Goal: Task Accomplishment & Management: Use online tool/utility

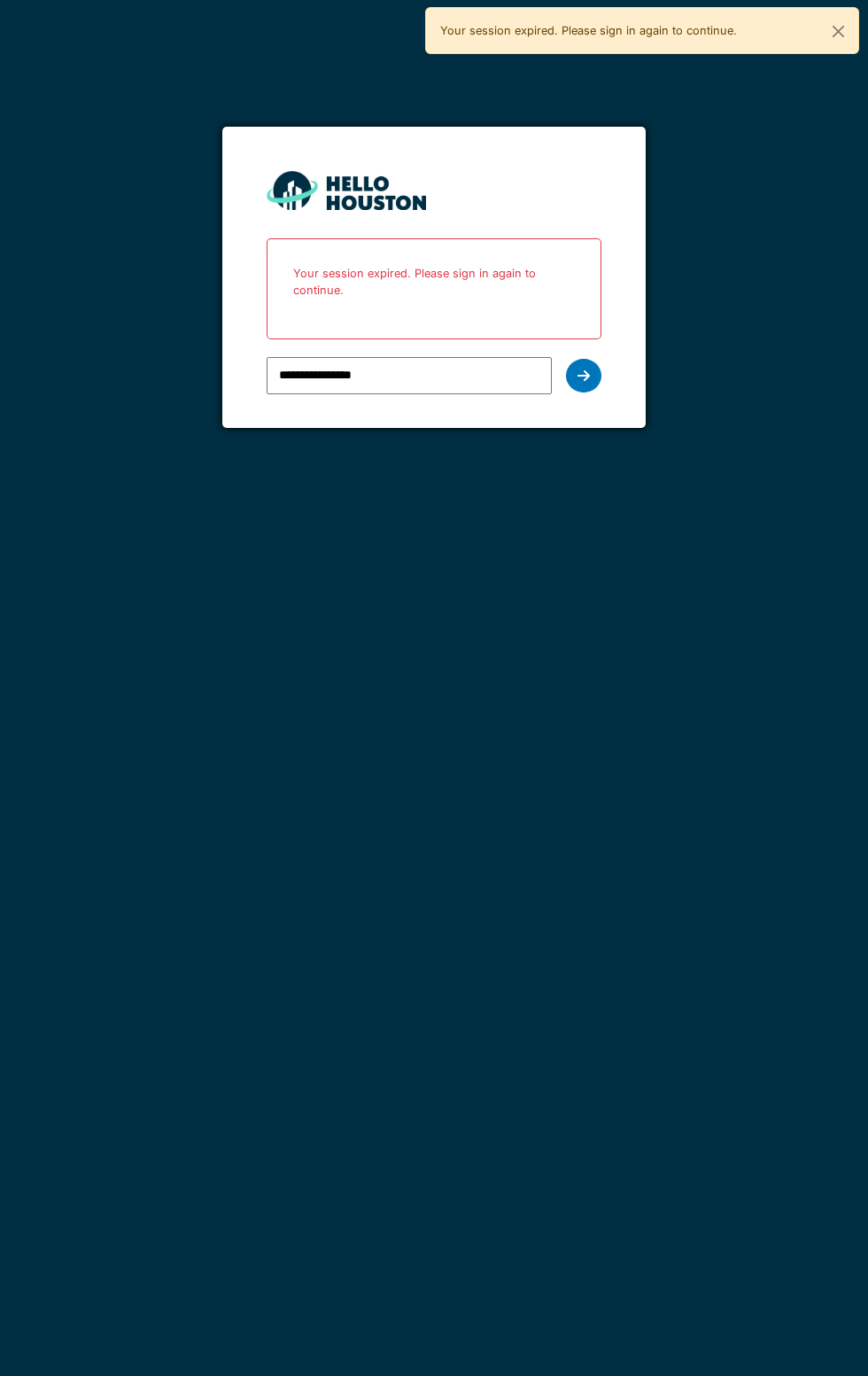
click at [583, 376] on icon at bounding box center [584, 376] width 13 height 15
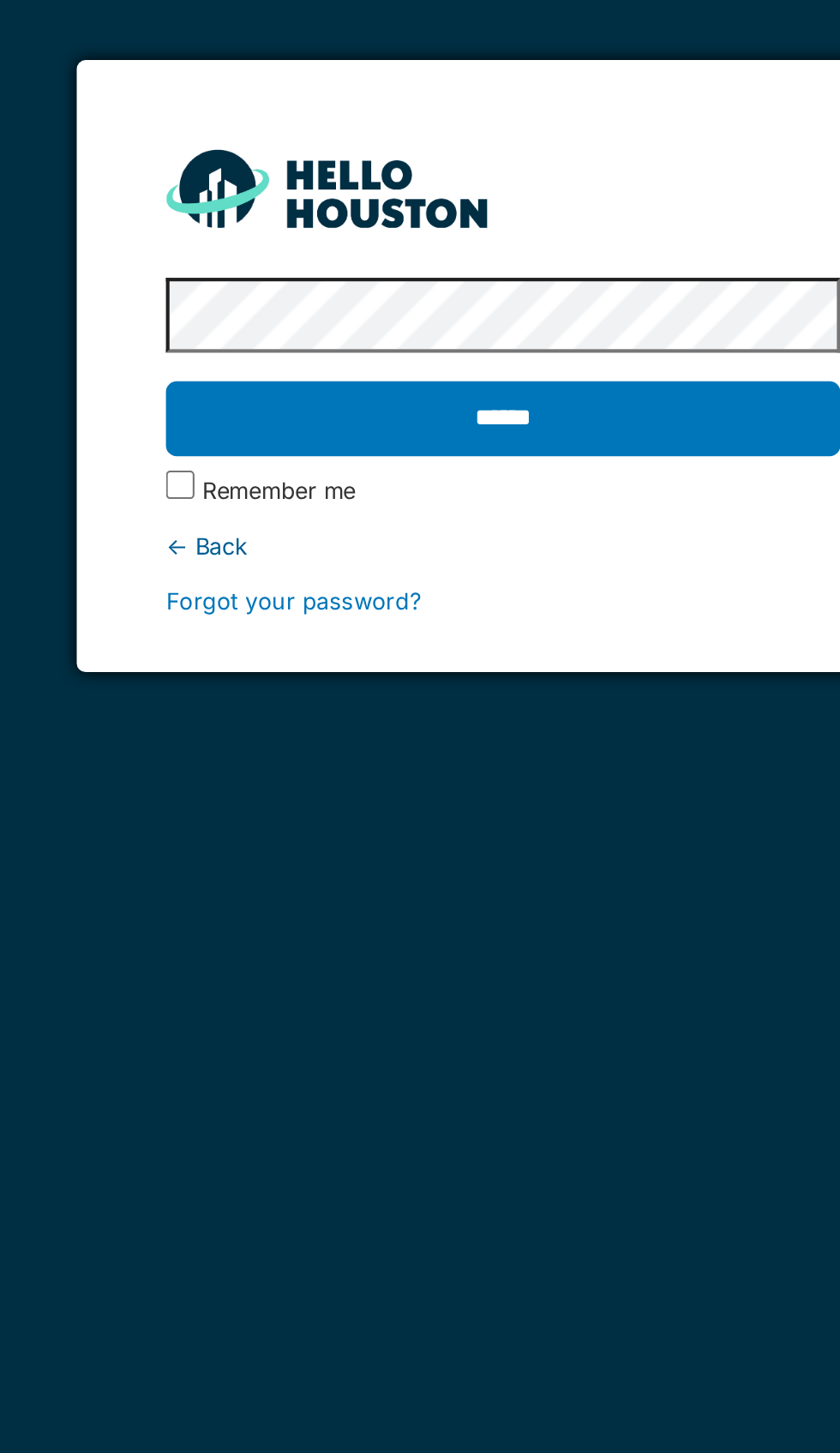
click at [278, 334] on label "Remember me" at bounding box center [312, 330] width 74 height 16
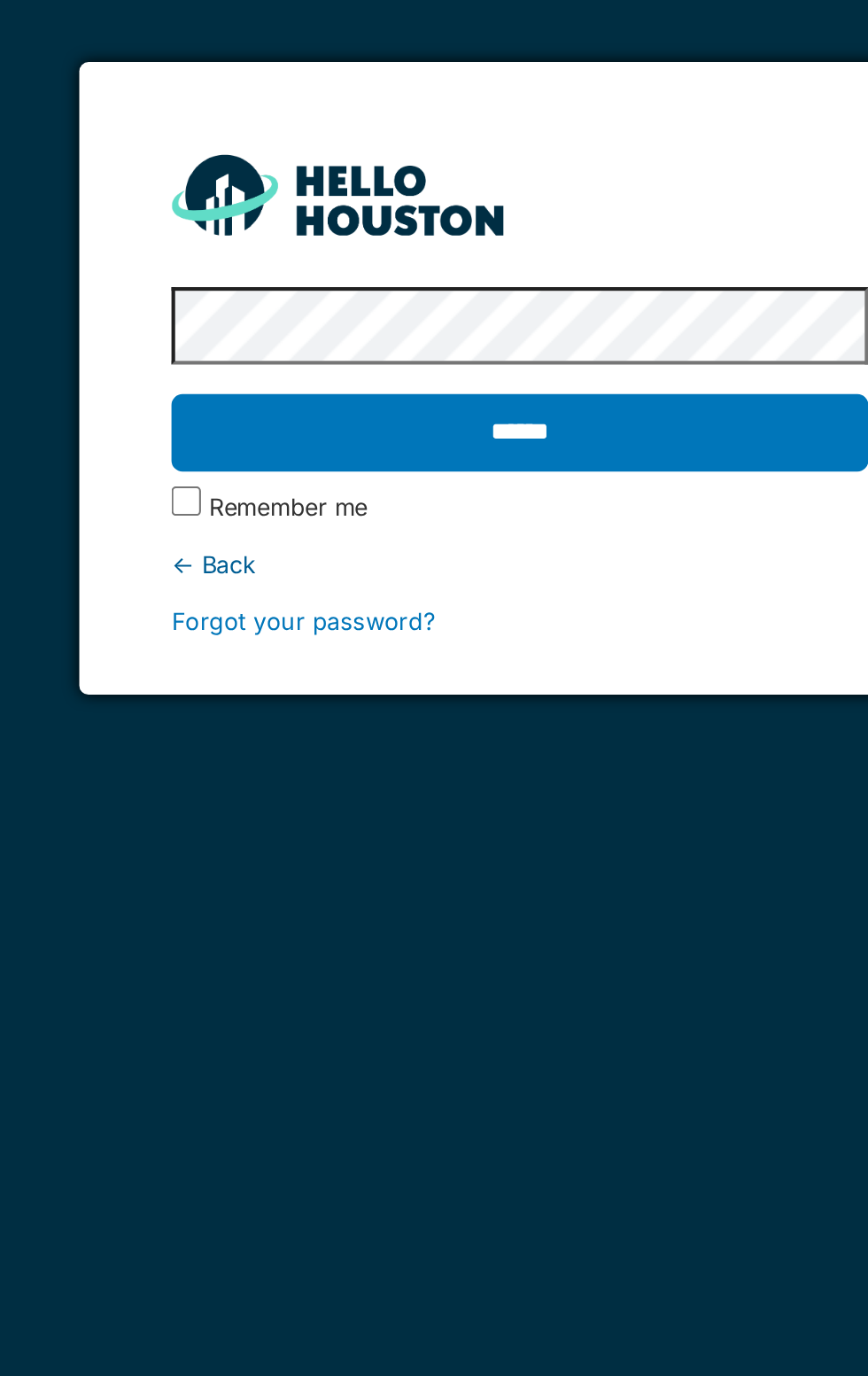
click at [433, 313] on input "******" at bounding box center [434, 304] width 334 height 37
